Goal: Task Accomplishment & Management: Manage account settings

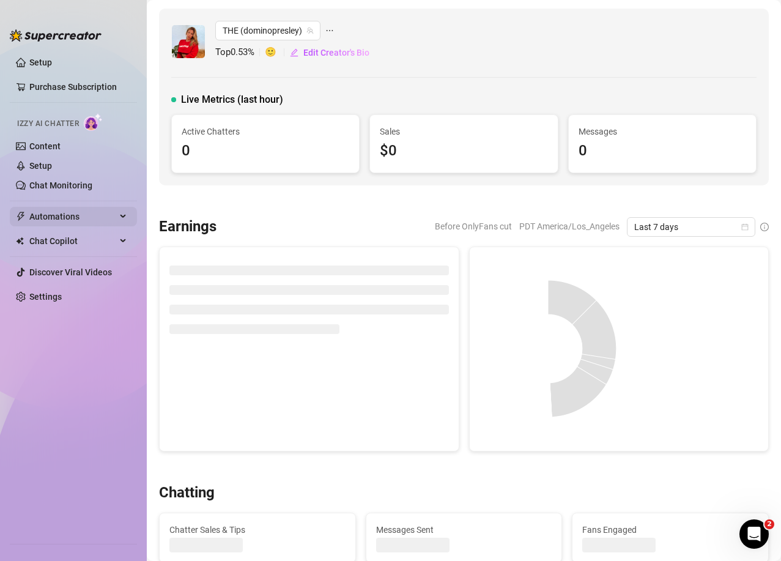
click at [97, 217] on span "Automations" at bounding box center [72, 217] width 87 height 20
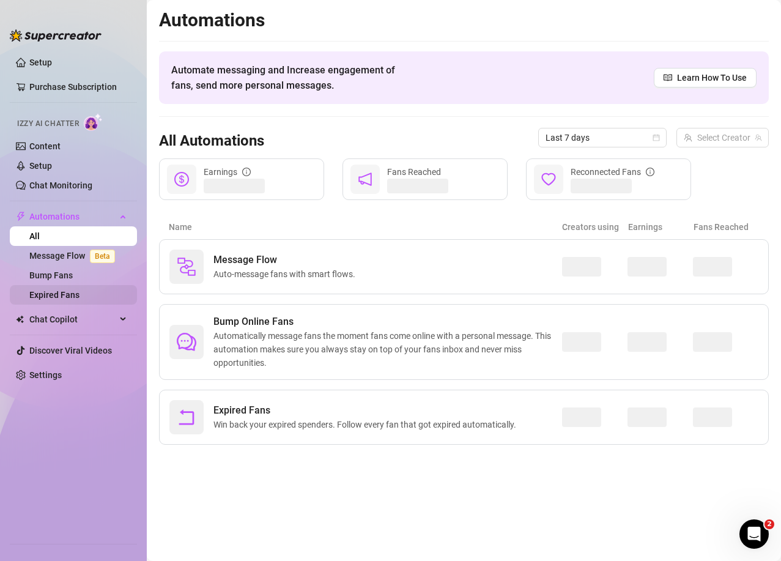
click at [61, 292] on link "Expired Fans" at bounding box center [54, 295] width 50 height 10
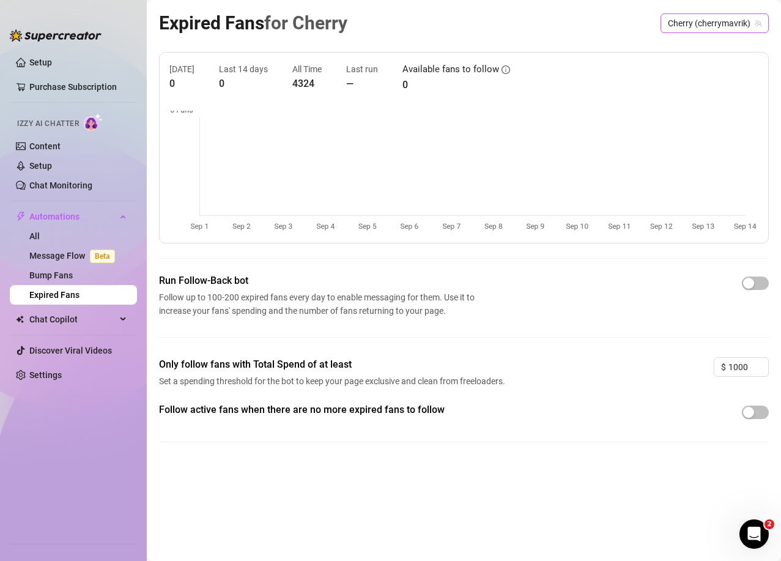
click at [719, 25] on span "Cherry (cherrymavrik)" at bounding box center [715, 23] width 94 height 18
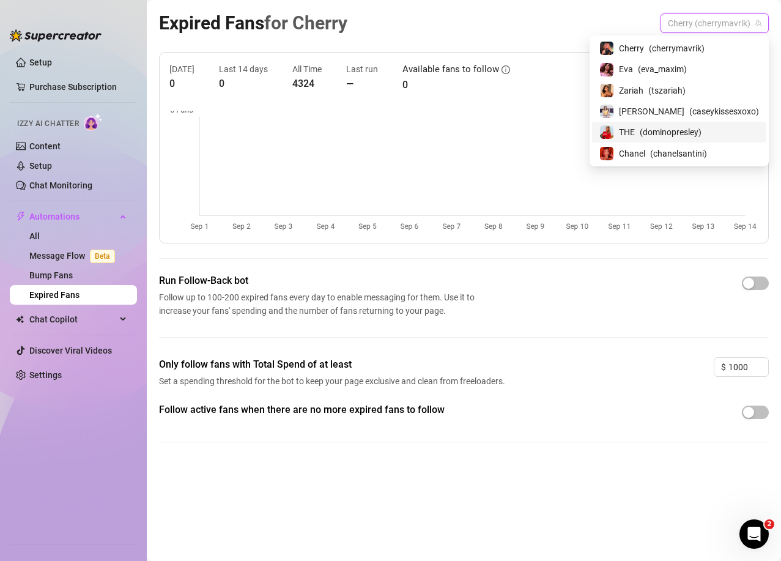
click at [682, 138] on span "( dominopresley )" at bounding box center [671, 131] width 62 height 13
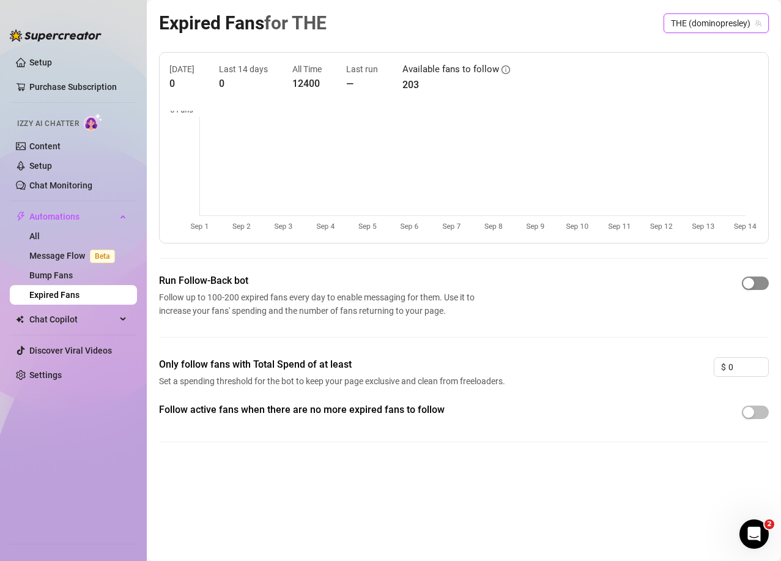
click at [761, 281] on span "button" at bounding box center [755, 282] width 27 height 13
click at [739, 370] on input "0" at bounding box center [748, 367] width 40 height 18
type input "40"
click at [755, 415] on button "button" at bounding box center [755, 411] width 27 height 13
click at [745, 22] on span "THE (dominopresley)" at bounding box center [716, 23] width 91 height 18
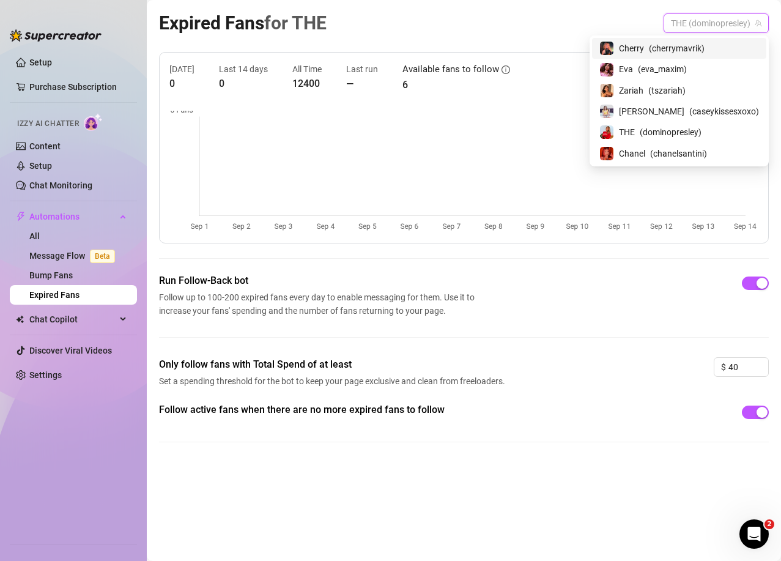
click at [644, 50] on span "Cherry" at bounding box center [631, 48] width 25 height 13
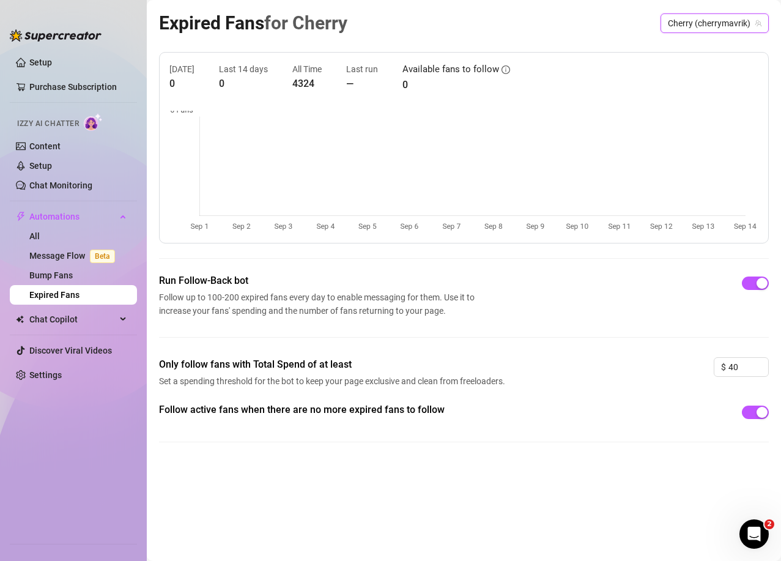
click at [723, 18] on span "Cherry (cherrymavrik)" at bounding box center [715, 23] width 94 height 18
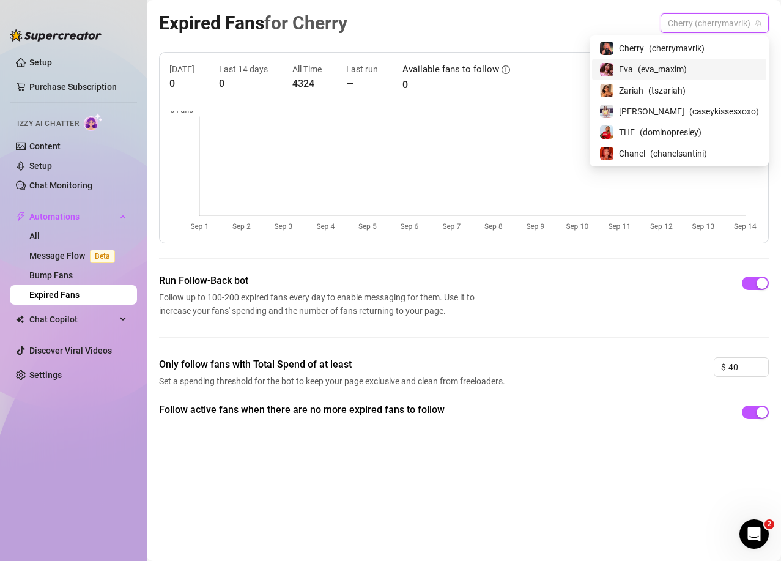
click at [687, 69] on span "( eva_maxim )" at bounding box center [662, 68] width 49 height 13
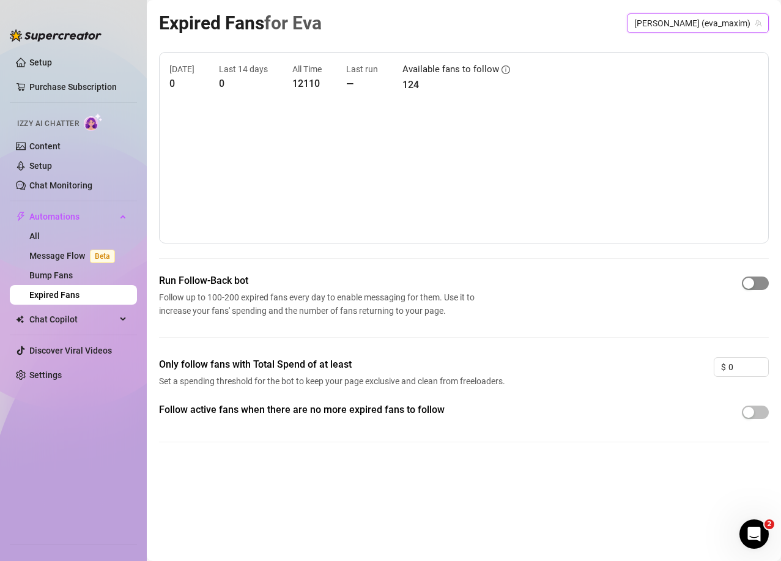
click at [753, 282] on div "button" at bounding box center [748, 283] width 11 height 11
click at [742, 372] on input "0" at bounding box center [748, 367] width 40 height 18
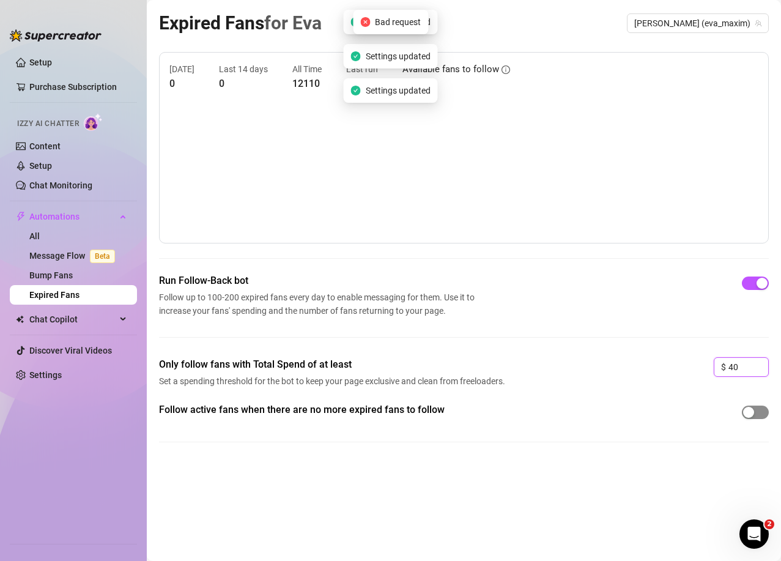
type input "40"
click at [751, 416] on div "button" at bounding box center [748, 412] width 11 height 11
click at [725, 21] on span "[PERSON_NAME] (eva_maxim)" at bounding box center [697, 23] width 127 height 18
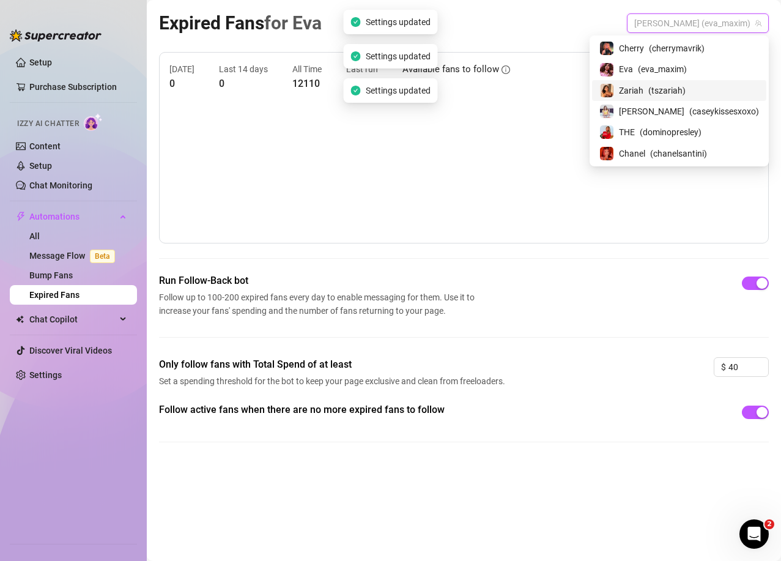
click at [698, 83] on div "Zariah ( tszariah )" at bounding box center [679, 90] width 160 height 15
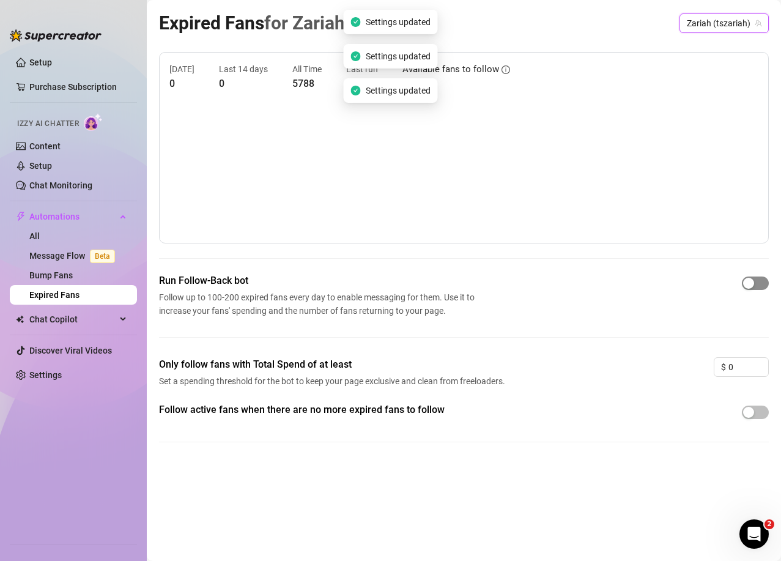
click at [757, 288] on span "button" at bounding box center [755, 282] width 27 height 13
click at [745, 366] on input "0" at bounding box center [748, 367] width 40 height 18
type input "40"
click at [752, 415] on div "button" at bounding box center [748, 412] width 11 height 11
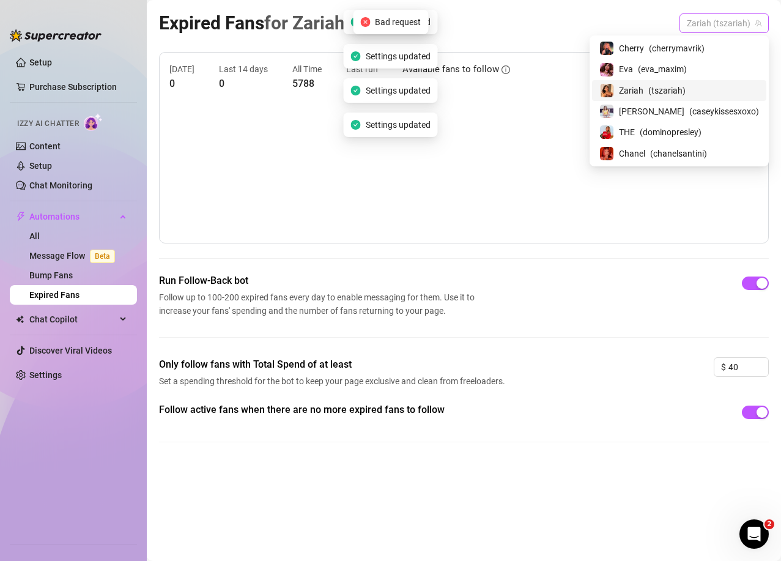
click at [737, 19] on span "Zariah (tszariah)" at bounding box center [724, 23] width 75 height 18
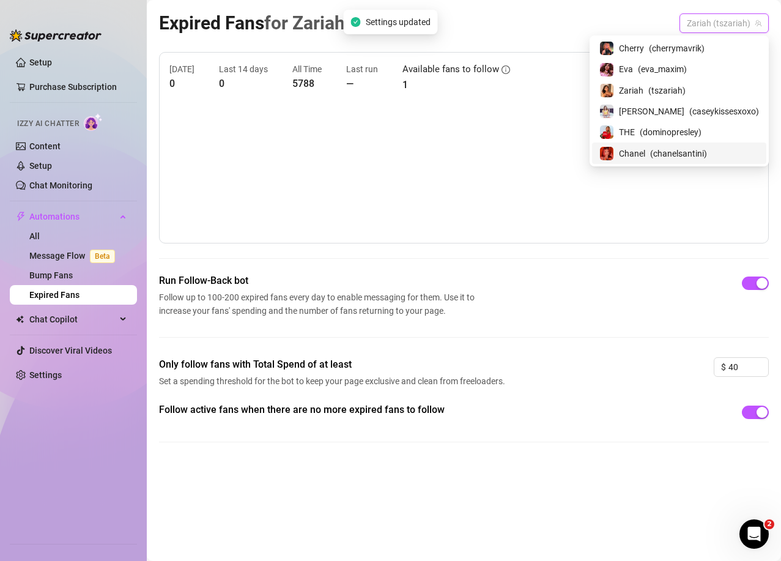
click at [694, 147] on span "( chanelsantini )" at bounding box center [678, 153] width 57 height 13
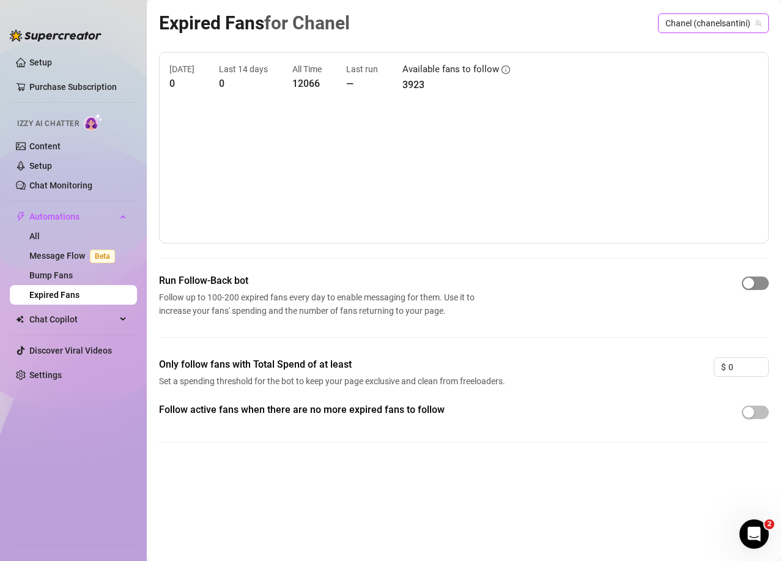
click at [762, 281] on span "button" at bounding box center [755, 282] width 27 height 13
click at [736, 372] on input "0" at bounding box center [748, 367] width 40 height 18
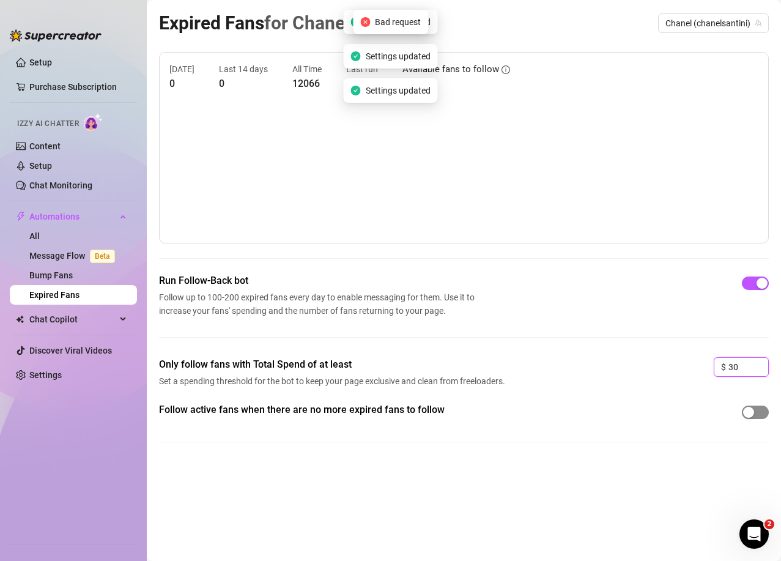
type input "30"
click at [755, 407] on span "button" at bounding box center [755, 411] width 27 height 13
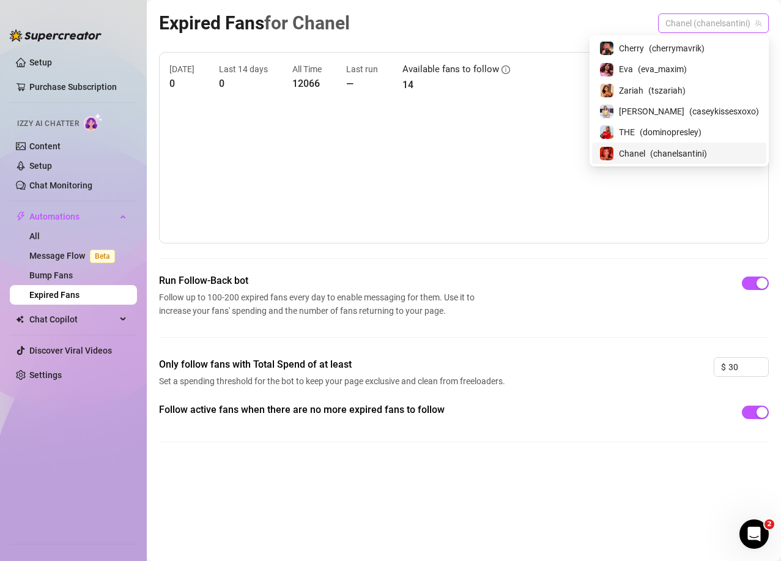
click at [729, 21] on span "Chanel (chanelsantini)" at bounding box center [713, 23] width 96 height 18
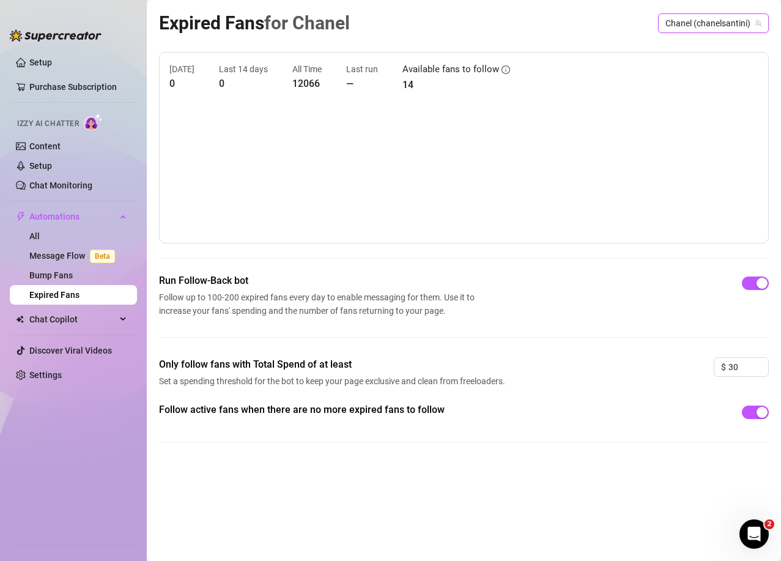
click at [728, 28] on span "Chanel (chanelsantini)" at bounding box center [713, 23] width 96 height 18
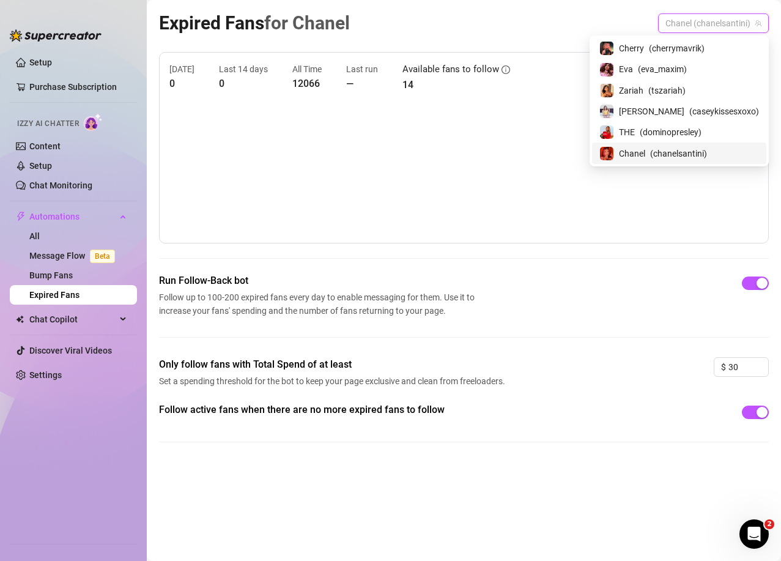
click at [721, 28] on span "Chanel (chanelsantini)" at bounding box center [713, 23] width 96 height 18
click at [635, 129] on span "THE" at bounding box center [627, 131] width 16 height 13
